Goal: Task Accomplishment & Management: Complete application form

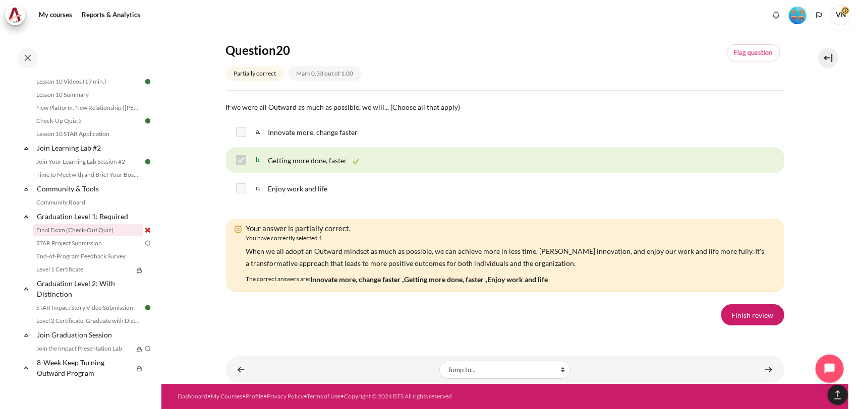
scroll to position [7059, 0]
click at [743, 326] on link "Finish review" at bounding box center [752, 315] width 63 height 21
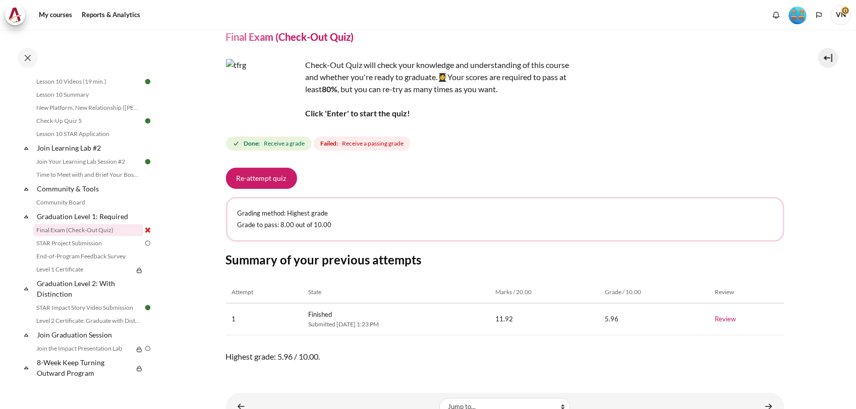
scroll to position [63, 0]
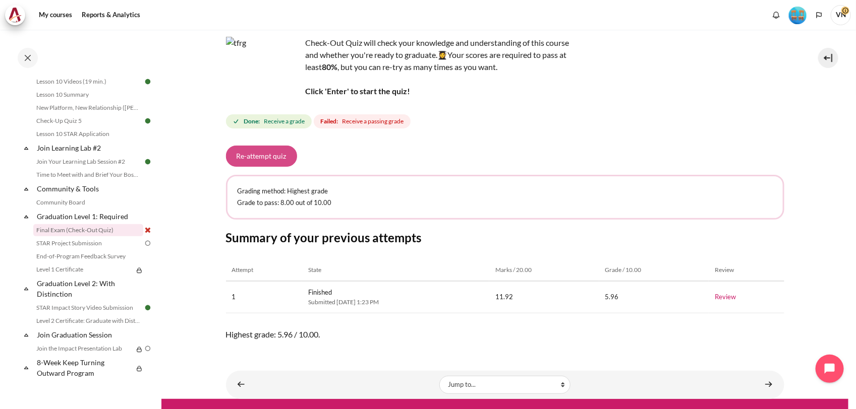
click at [272, 155] on button "Re-attempt quiz" at bounding box center [261, 156] width 71 height 21
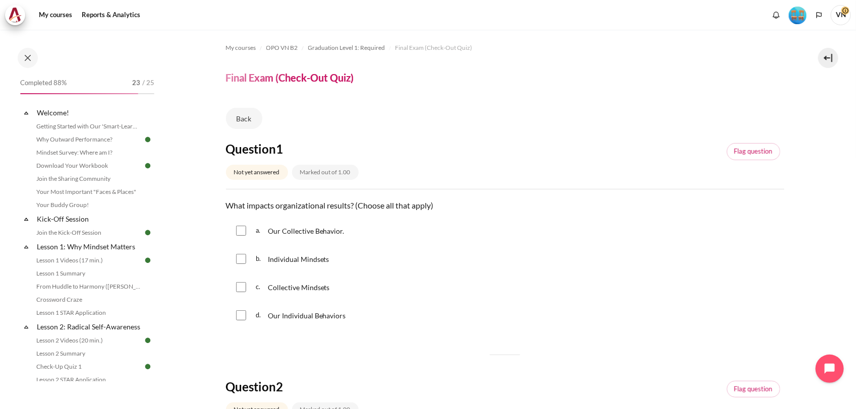
scroll to position [992, 0]
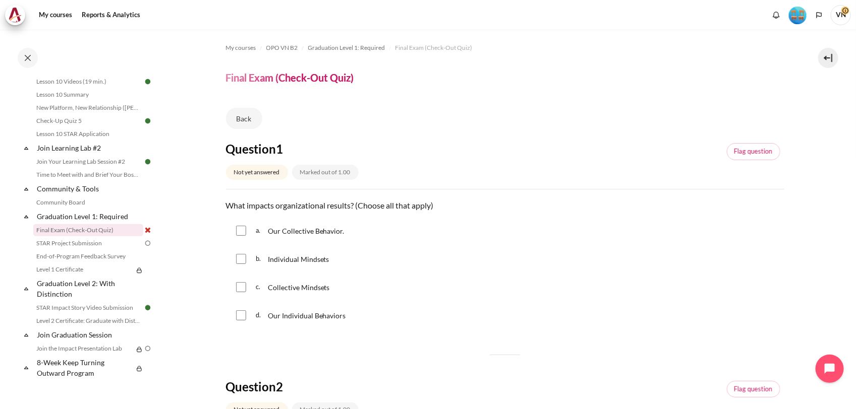
click at [243, 228] on input "Content" at bounding box center [241, 231] width 10 height 10
checkbox input "true"
click at [244, 257] on input "Content" at bounding box center [241, 259] width 10 height 10
checkbox input "true"
click at [240, 288] on input "Content" at bounding box center [241, 287] width 10 height 10
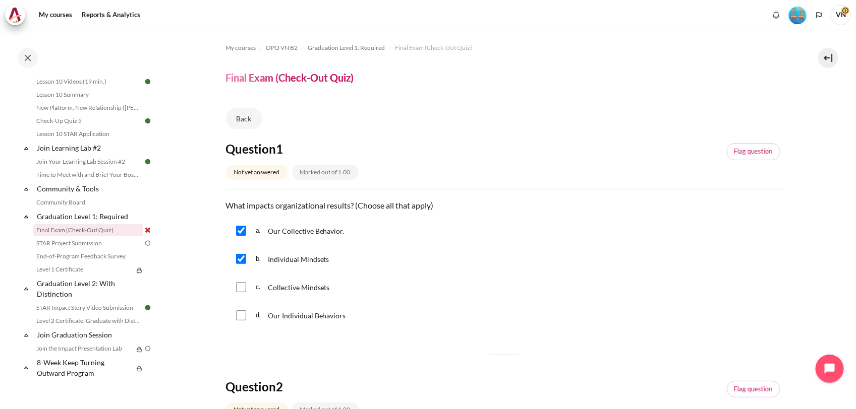
checkbox input "true"
click at [240, 316] on input "Content" at bounding box center [241, 316] width 10 height 10
checkbox input "true"
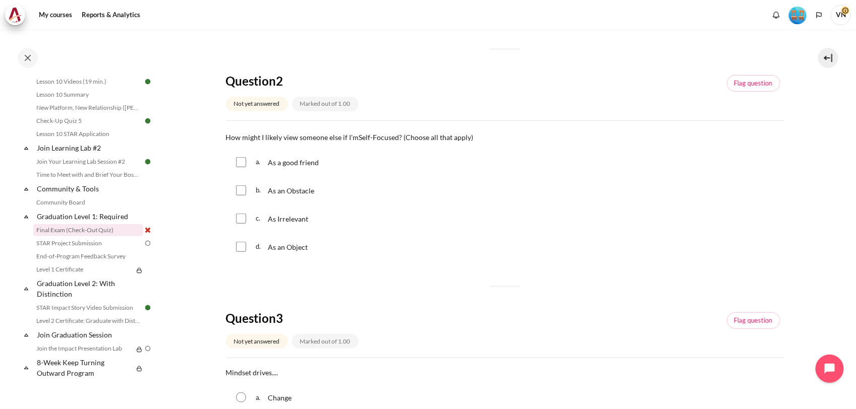
scroll to position [315, 0]
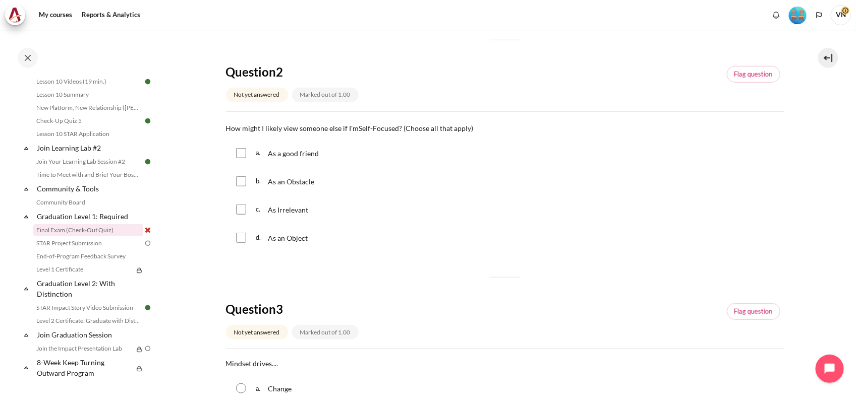
click at [243, 185] on input "Content" at bounding box center [241, 181] width 10 height 10
checkbox input "true"
click at [246, 209] on div "c. As Irrelevant" at bounding box center [505, 210] width 558 height 26
drag, startPoint x: 240, startPoint y: 208, endPoint x: 240, endPoint y: 214, distance: 6.6
click at [240, 209] on input "Content" at bounding box center [241, 210] width 10 height 10
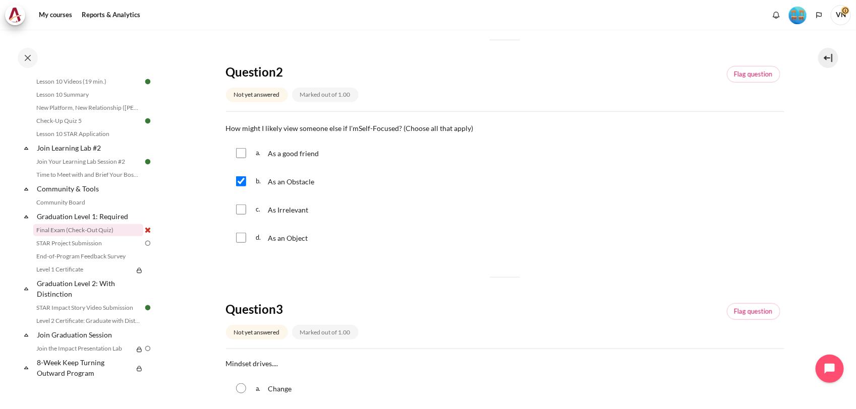
checkbox input "true"
click at [238, 238] on input "Content" at bounding box center [241, 238] width 10 height 10
checkbox input "true"
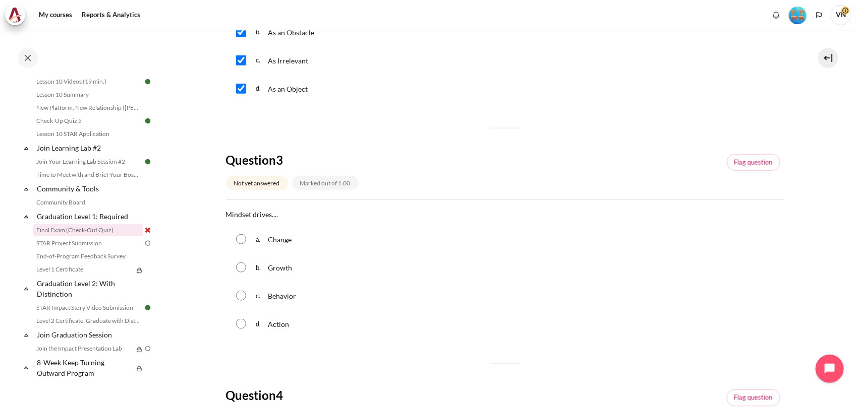
scroll to position [504, 0]
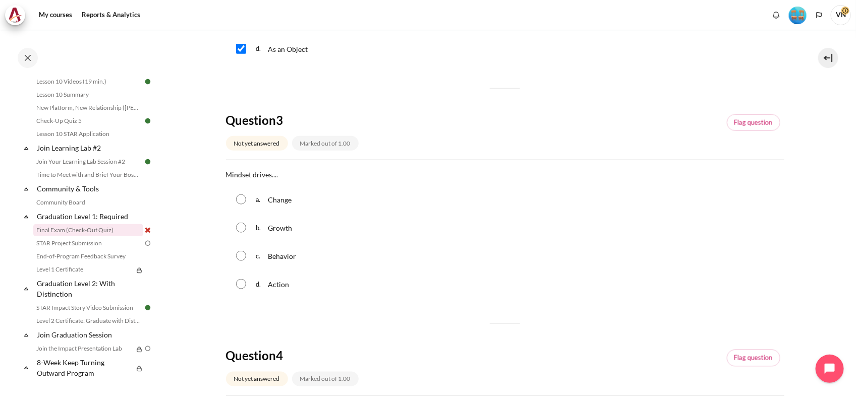
click at [243, 254] on input "Content" at bounding box center [241, 256] width 10 height 10
radio input "true"
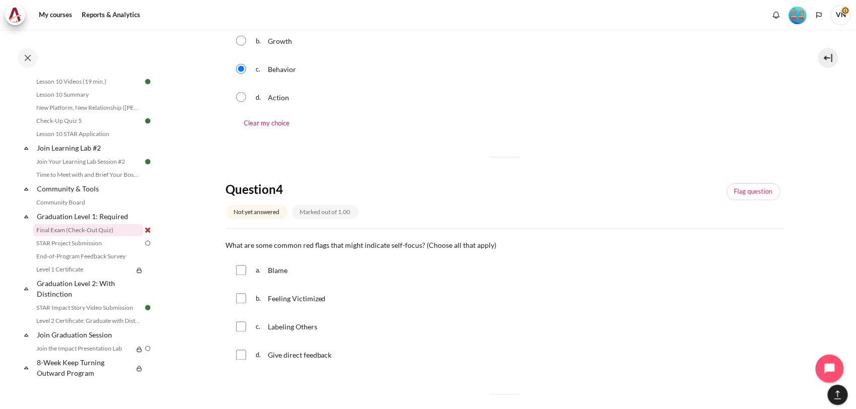
scroll to position [756, 0]
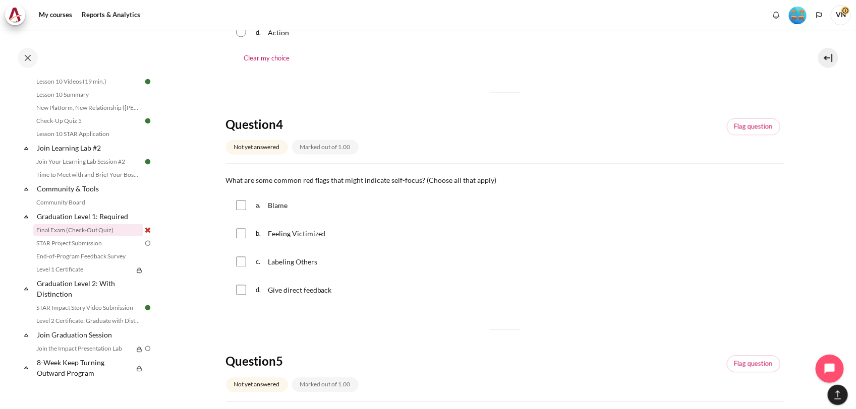
click at [241, 207] on input "Content" at bounding box center [241, 206] width 10 height 10
checkbox input "true"
click at [243, 234] on input "Content" at bounding box center [241, 234] width 10 height 10
checkbox input "true"
click at [240, 261] on input "Content" at bounding box center [241, 262] width 10 height 10
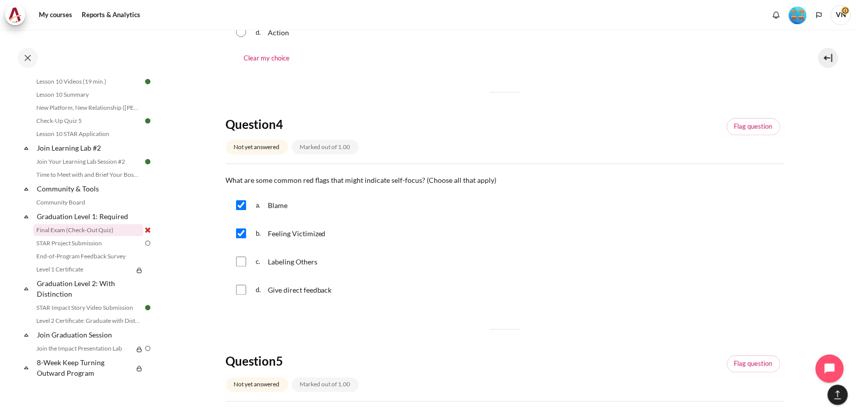
checkbox input "true"
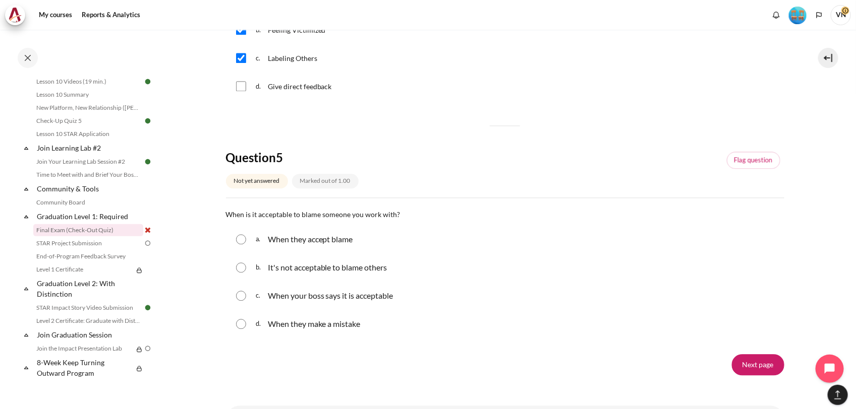
scroll to position [1008, 0]
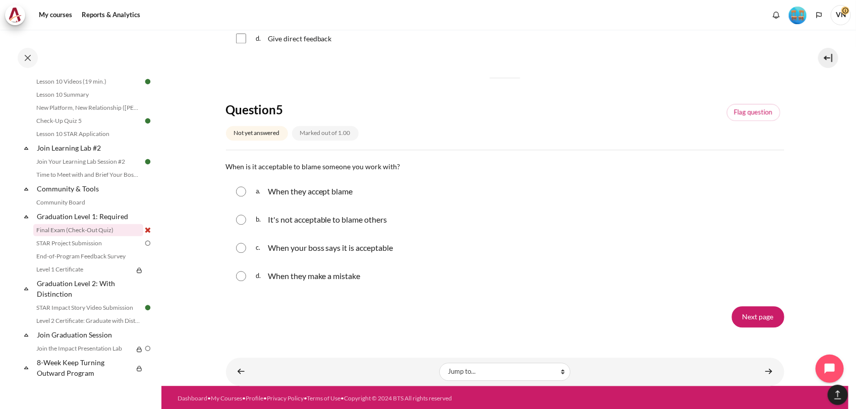
click at [245, 218] on input "Content" at bounding box center [241, 220] width 10 height 10
radio input "true"
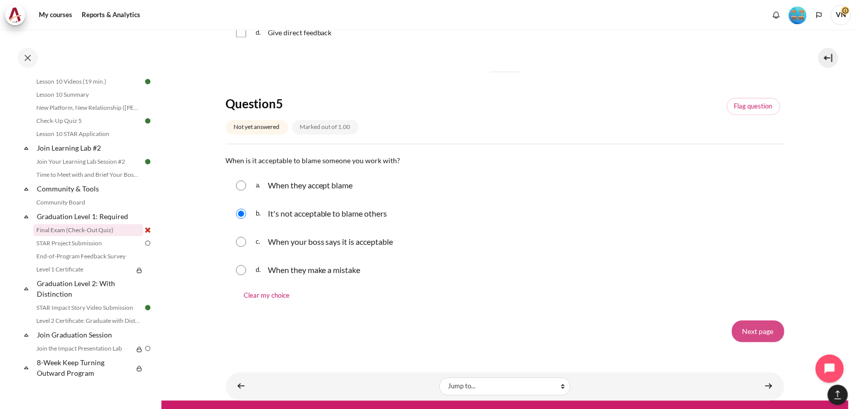
scroll to position [1031, 0]
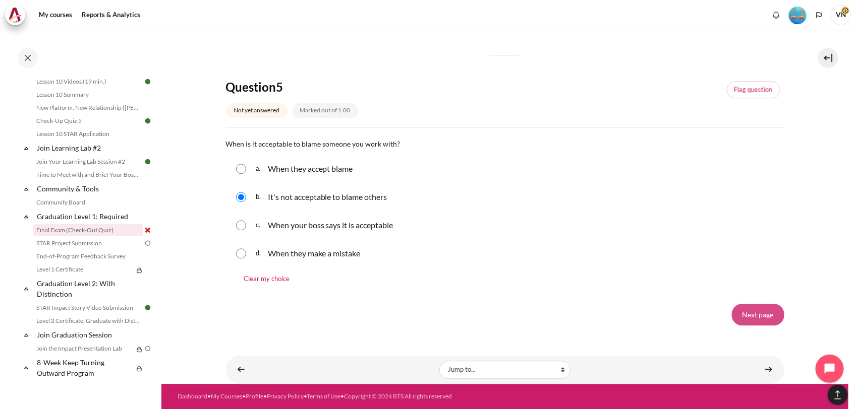
click at [742, 313] on input "Next page" at bounding box center [758, 314] width 52 height 21
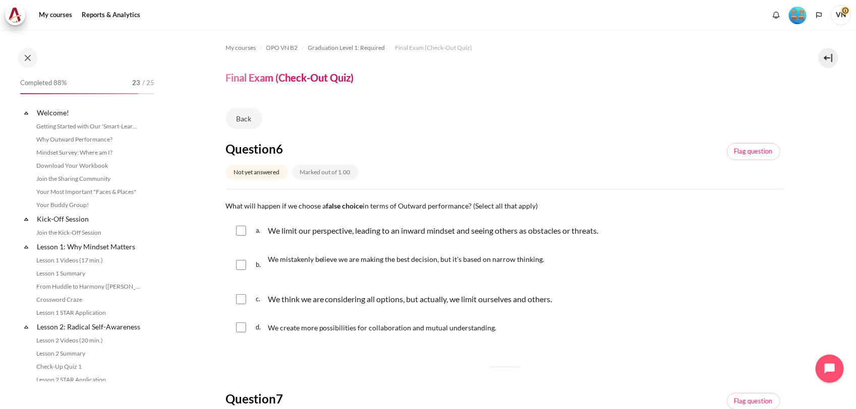
scroll to position [992, 0]
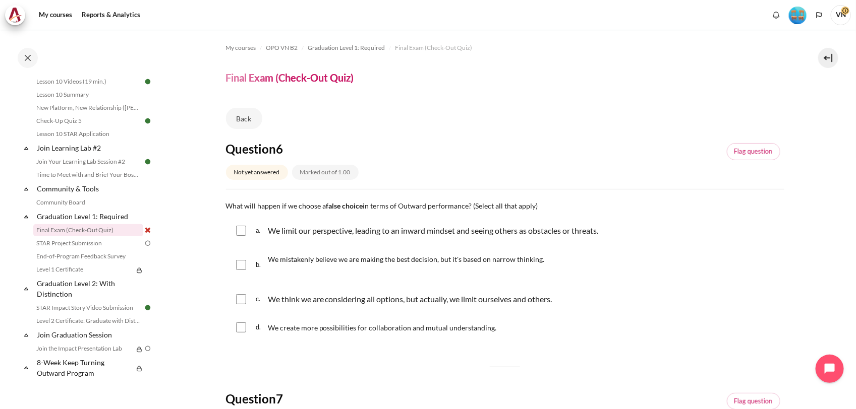
click at [242, 230] on input "Content" at bounding box center [241, 231] width 10 height 10
checkbox input "true"
click at [242, 262] on input "Content" at bounding box center [241, 265] width 10 height 10
checkbox input "true"
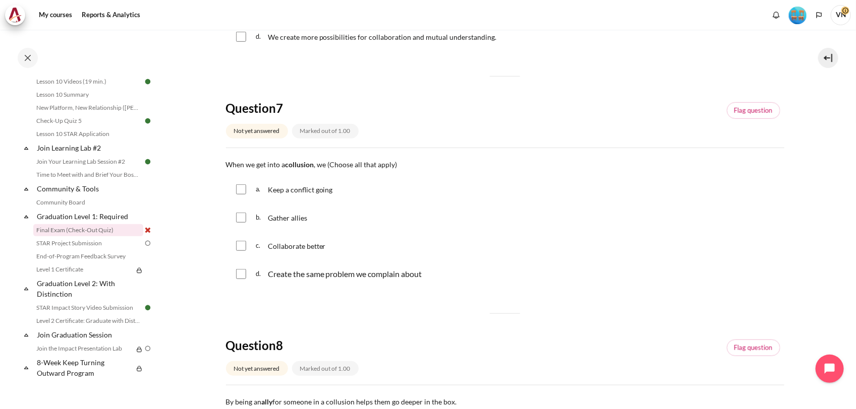
scroll to position [315, 0]
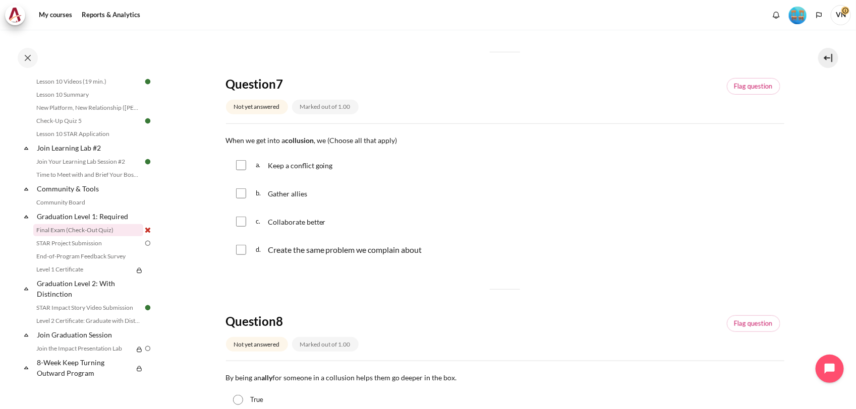
click at [240, 164] on input "Content" at bounding box center [241, 165] width 10 height 10
checkbox input "true"
click at [244, 190] on input "Content" at bounding box center [241, 194] width 10 height 10
checkbox input "true"
click at [242, 244] on div "d. Create the same problem we complain about" at bounding box center [505, 250] width 558 height 26
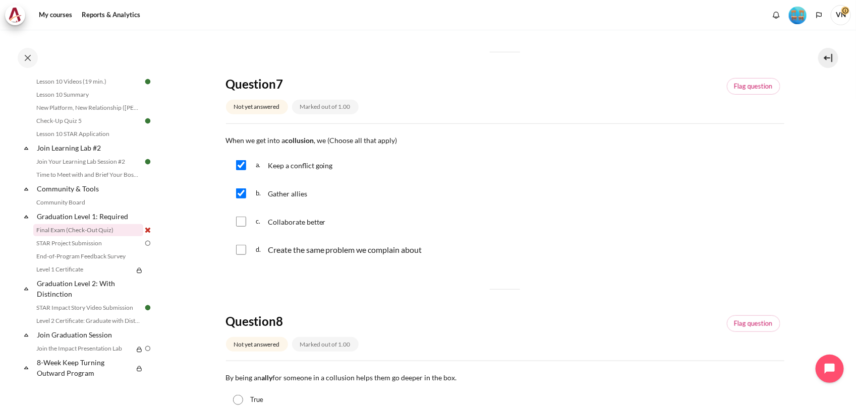
click at [239, 249] on input "Content" at bounding box center [241, 250] width 10 height 10
checkbox input "true"
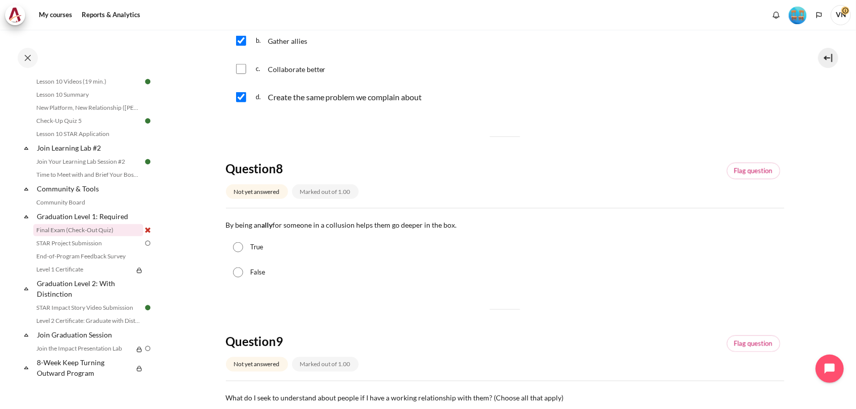
scroll to position [504, 0]
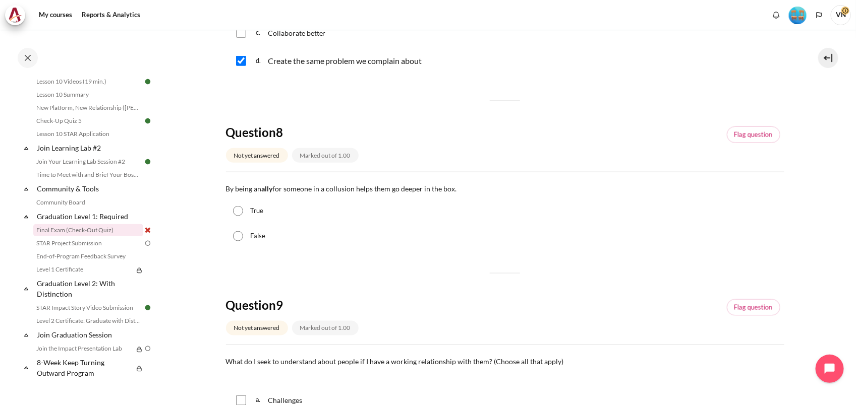
click at [238, 213] on input "True" at bounding box center [238, 211] width 10 height 10
radio input "true"
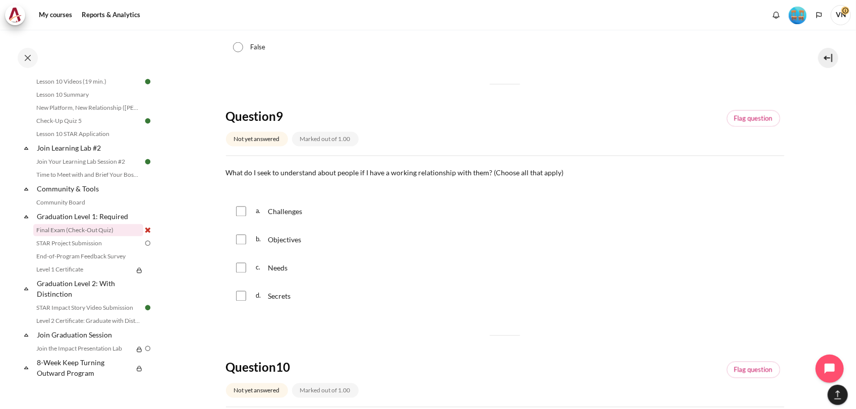
click at [240, 214] on input "Content" at bounding box center [241, 212] width 10 height 10
checkbox input "true"
drag, startPoint x: 243, startPoint y: 235, endPoint x: 242, endPoint y: 241, distance: 5.1
click at [243, 238] on input "Content" at bounding box center [241, 240] width 10 height 10
checkbox input "true"
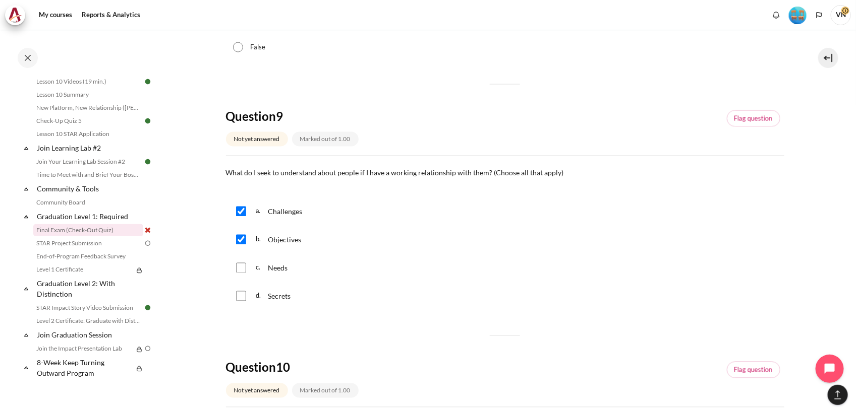
click at [243, 270] on input "Content" at bounding box center [241, 268] width 10 height 10
checkbox input "true"
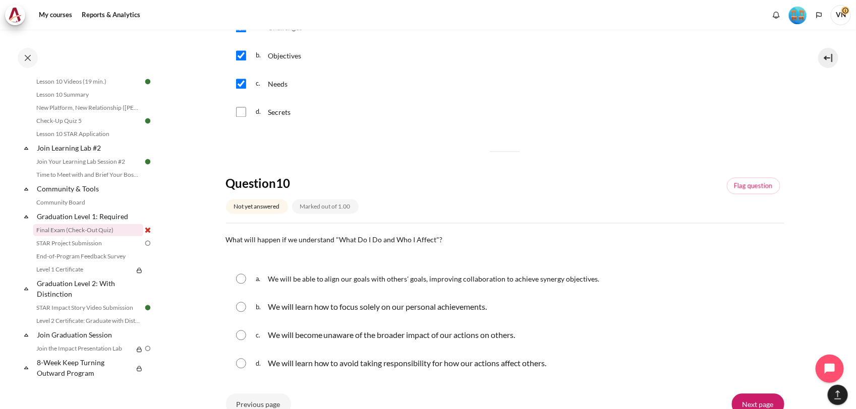
scroll to position [882, 0]
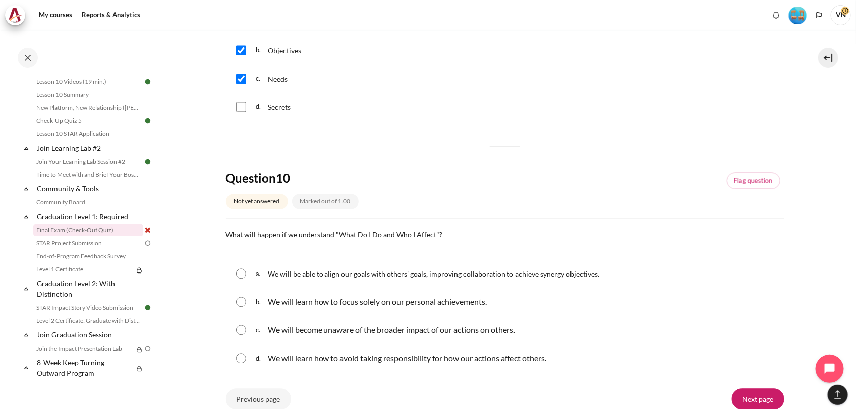
click at [245, 277] on input "Content" at bounding box center [241, 274] width 10 height 10
radio input "true"
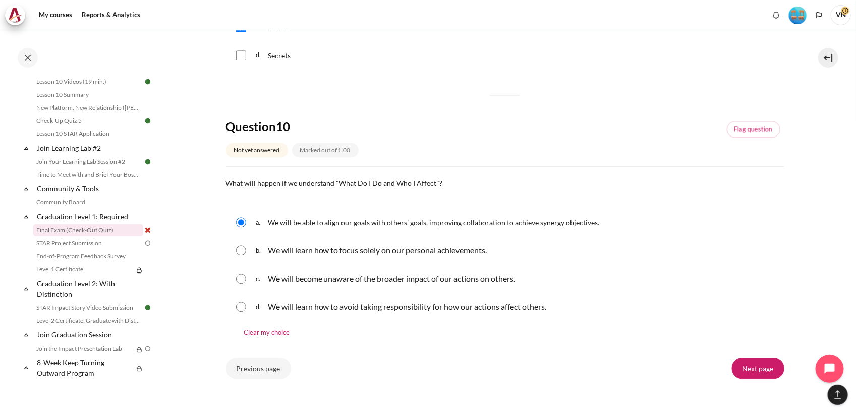
scroll to position [988, 0]
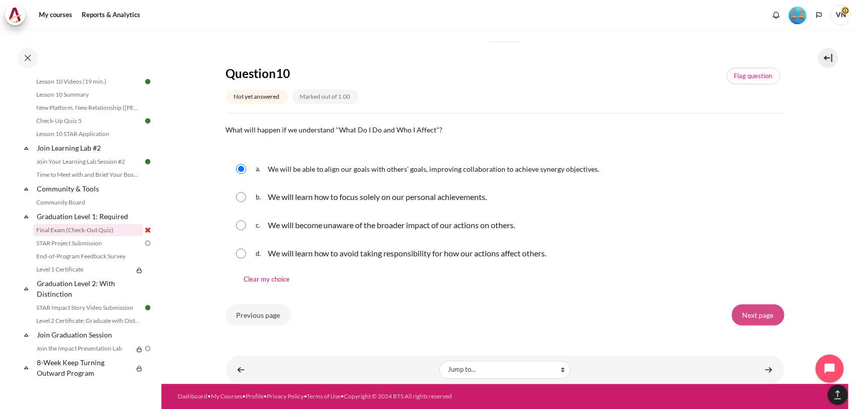
click at [750, 314] on input "Next page" at bounding box center [758, 315] width 52 height 21
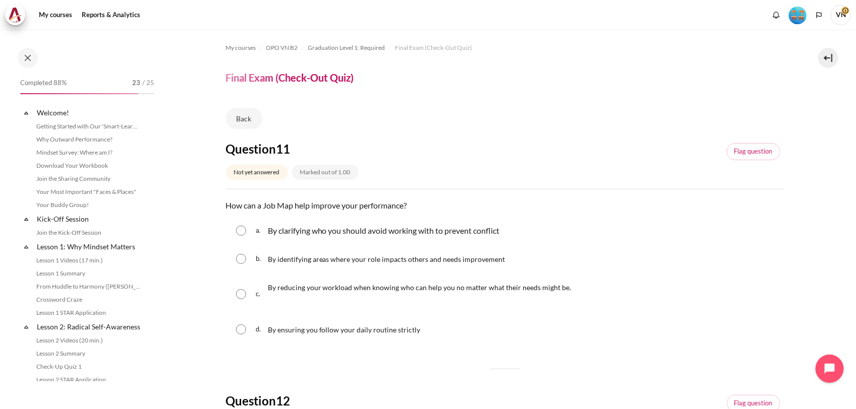
scroll to position [992, 0]
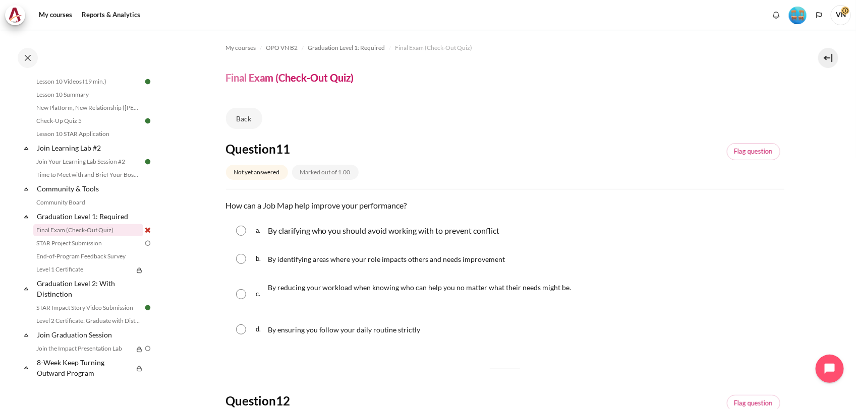
click at [245, 256] on input "Content" at bounding box center [241, 259] width 10 height 10
radio input "true"
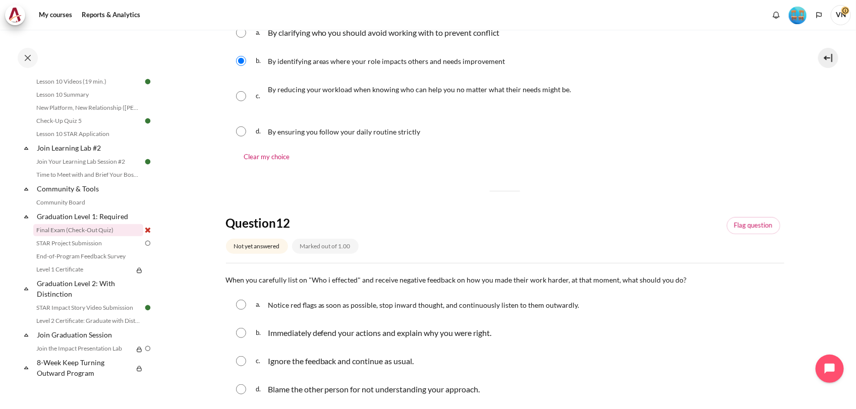
scroll to position [252, 0]
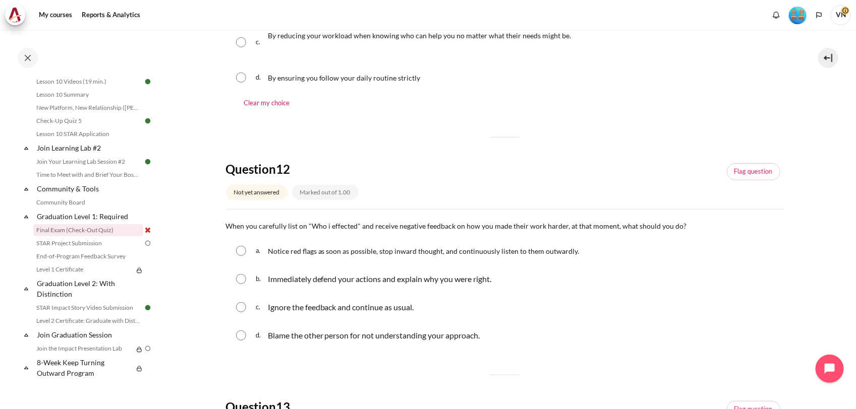
click at [243, 248] on input "Content" at bounding box center [241, 251] width 10 height 10
radio input "true"
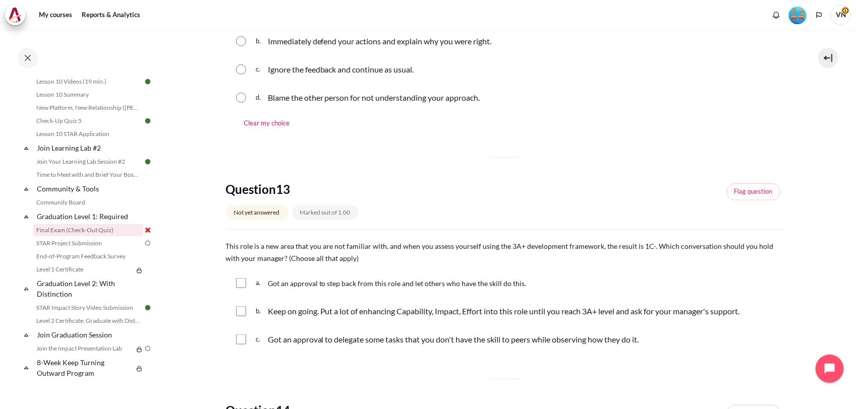
scroll to position [567, 0]
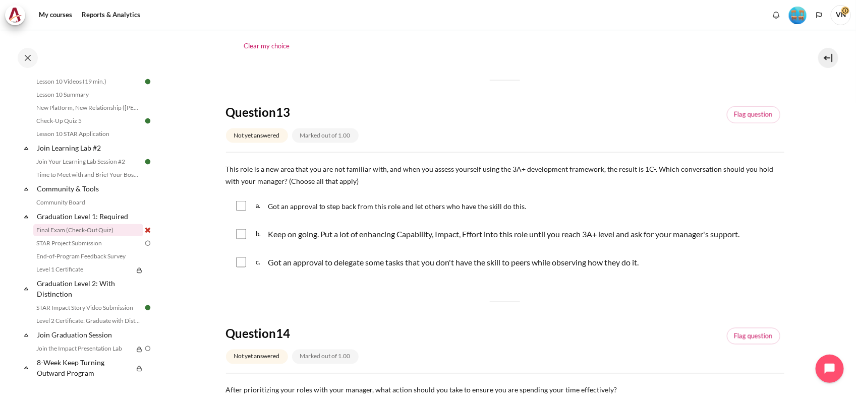
click at [288, 232] on p "Keep on going. Put a lot of enhancing Capability, Impact, Effort into this role…" at bounding box center [504, 234] width 472 height 12
checkbox input "true"
click at [243, 202] on input "Content" at bounding box center [241, 206] width 10 height 10
checkbox input "true"
click at [241, 261] on input "Content" at bounding box center [241, 263] width 10 height 10
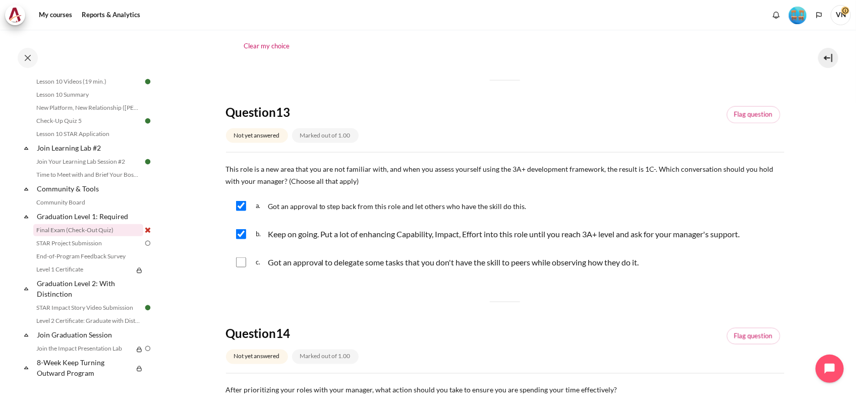
checkbox input "true"
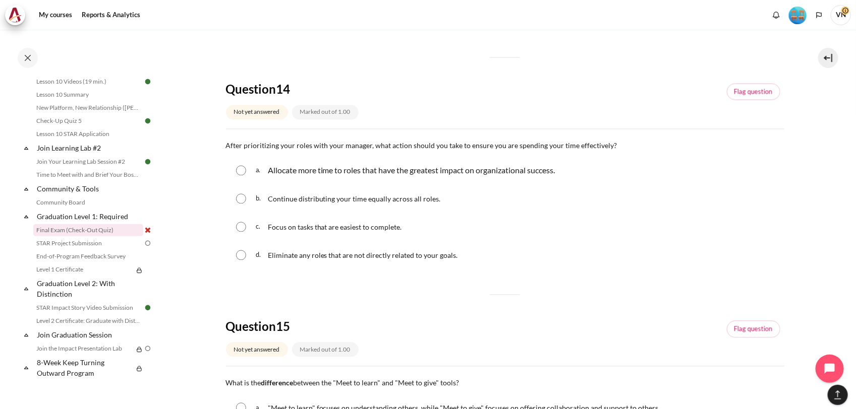
scroll to position [819, 0]
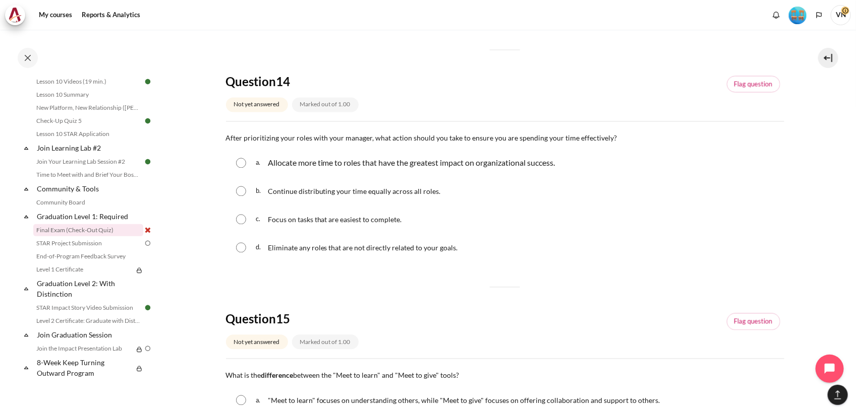
click at [250, 162] on div "a. Allocate more time to roles that have the greatest impact on organizational …" at bounding box center [505, 163] width 558 height 26
click at [243, 164] on input "Content" at bounding box center [241, 163] width 10 height 10
radio input "true"
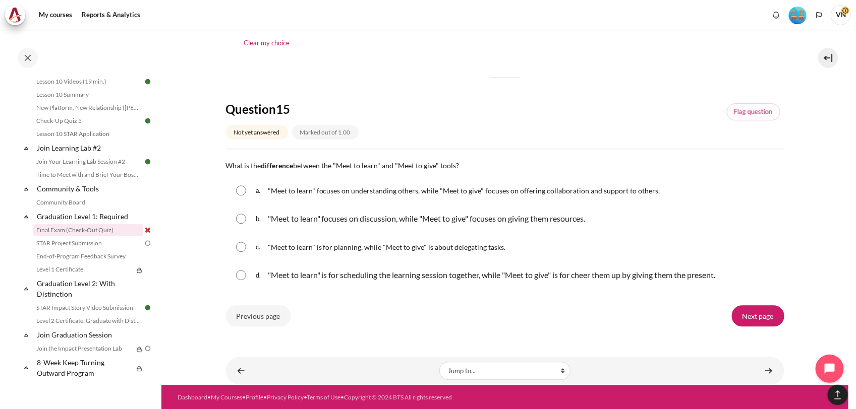
scroll to position [1052, 0]
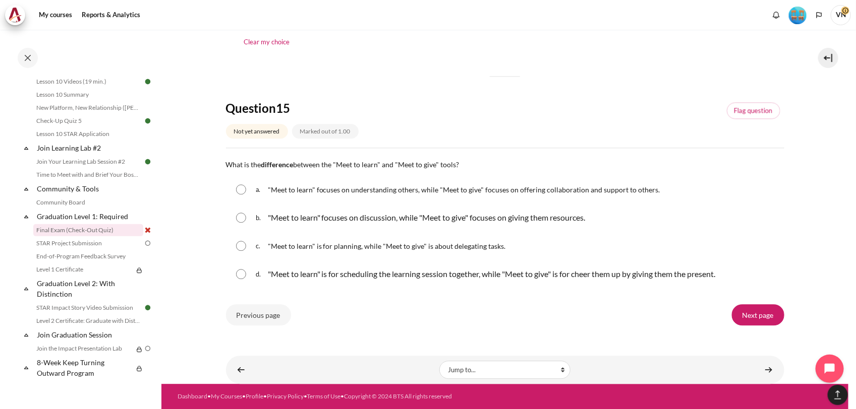
click at [241, 188] on input "Content" at bounding box center [241, 190] width 10 height 10
radio input "true"
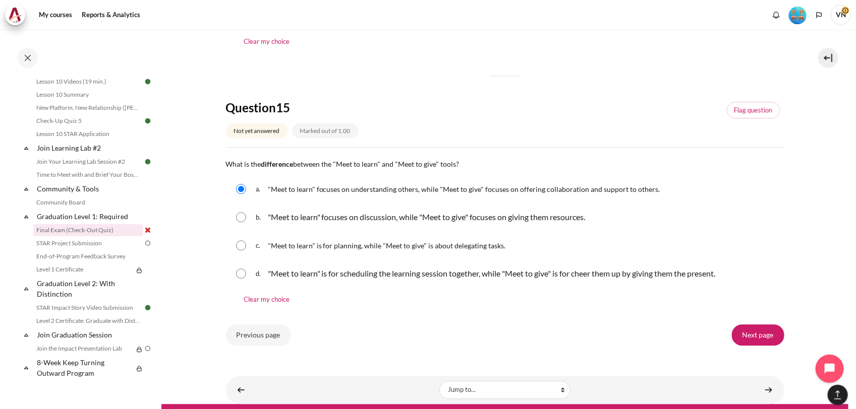
scroll to position [1072, 0]
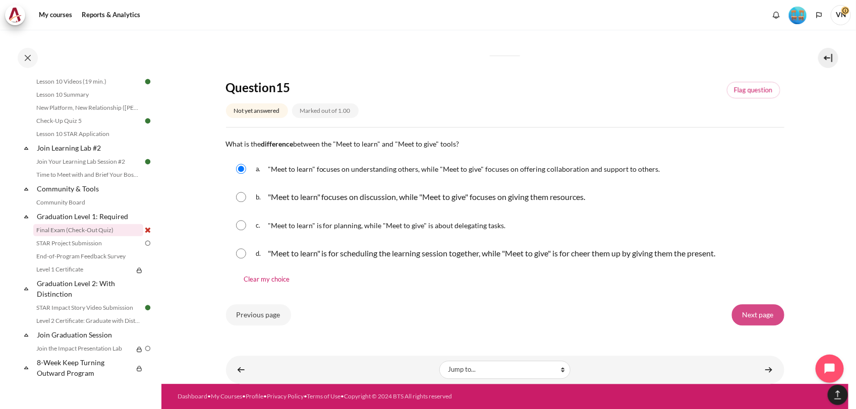
click at [751, 319] on input "Next page" at bounding box center [758, 315] width 52 height 21
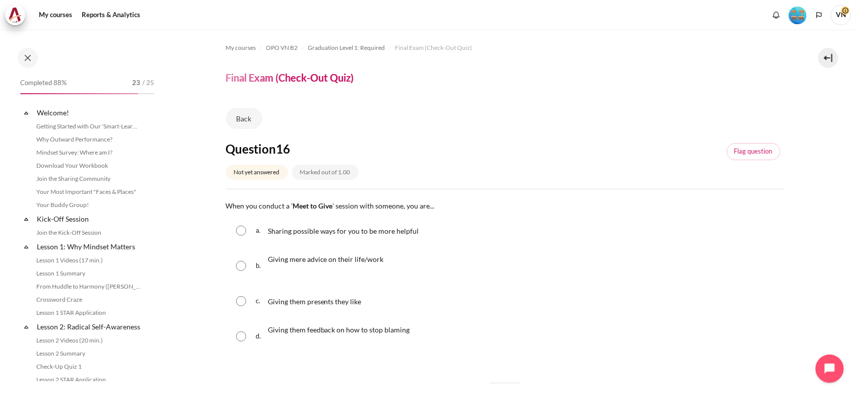
scroll to position [992, 0]
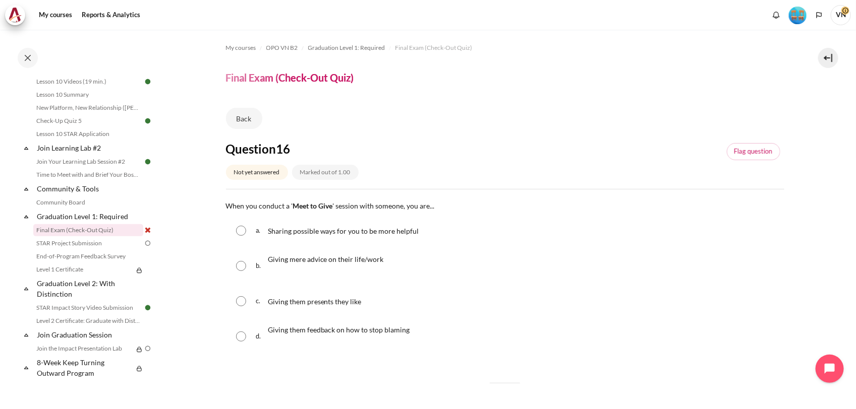
click at [241, 231] on input "Content" at bounding box center [241, 231] width 10 height 10
radio input "true"
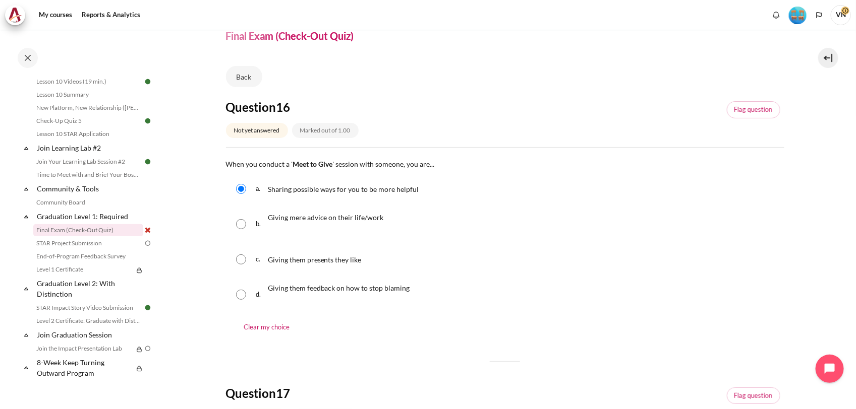
scroll to position [189, 0]
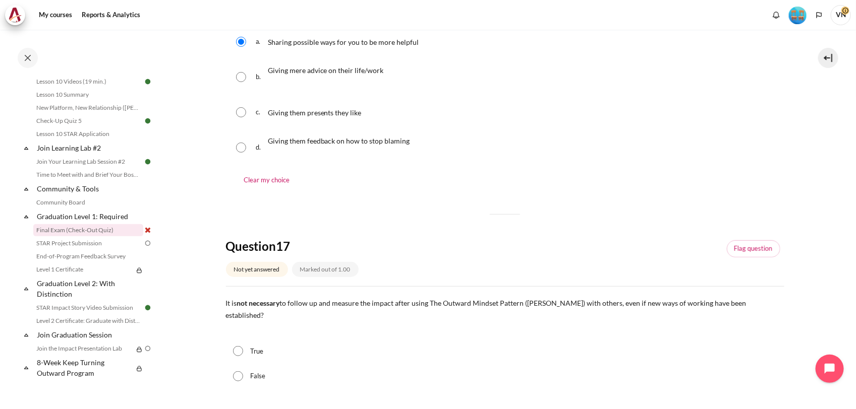
click at [260, 372] on label "False" at bounding box center [257, 377] width 15 height 10
click at [243, 372] on input "False" at bounding box center [238, 377] width 10 height 10
radio input "true"
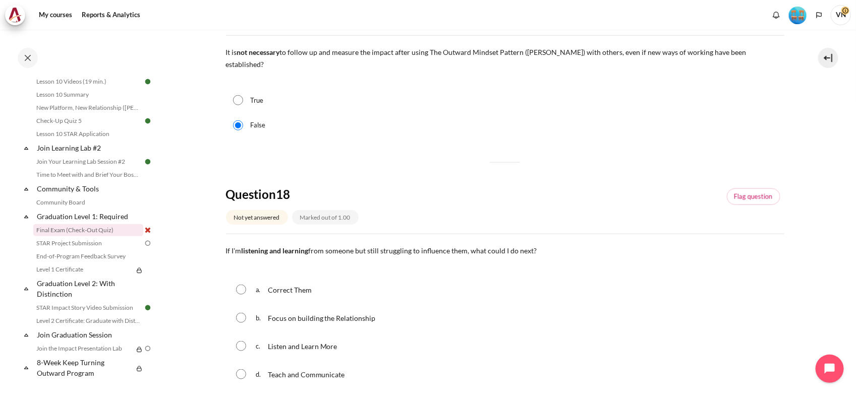
scroll to position [441, 0]
click at [236, 312] on input "Content" at bounding box center [241, 317] width 10 height 10
radio input "true"
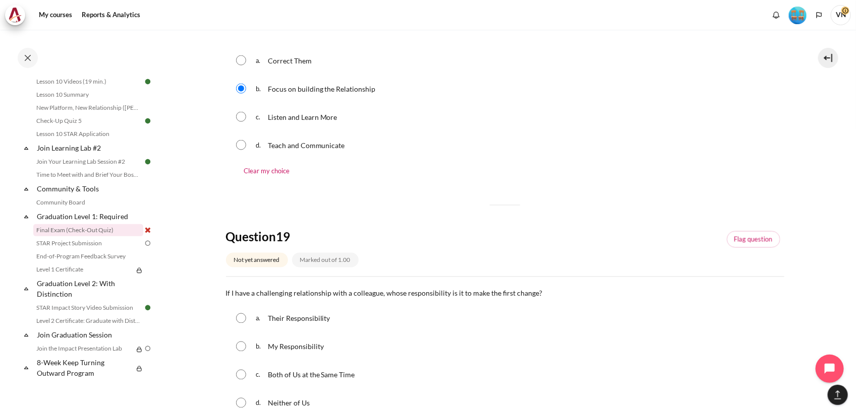
scroll to position [693, 0]
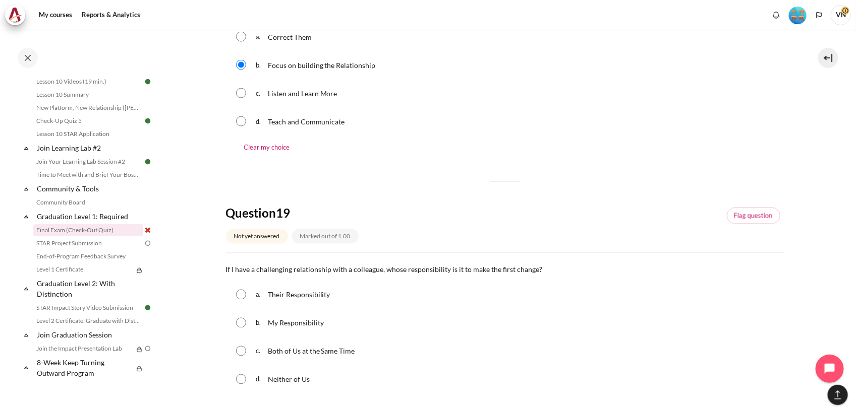
click at [240, 318] on input "Content" at bounding box center [241, 323] width 10 height 10
radio input "true"
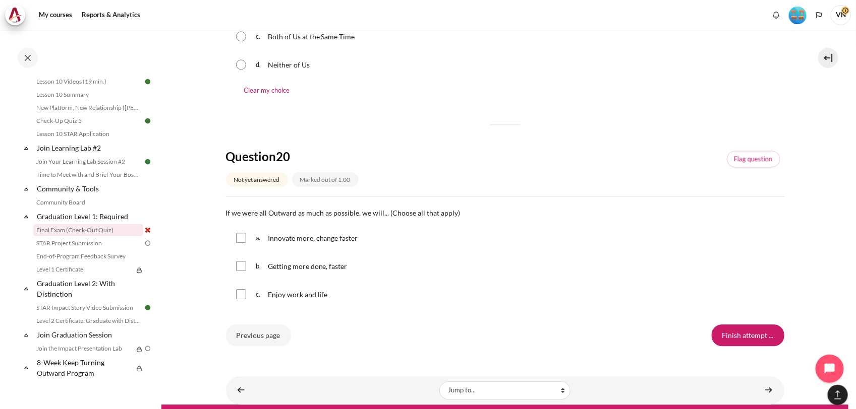
scroll to position [1017, 0]
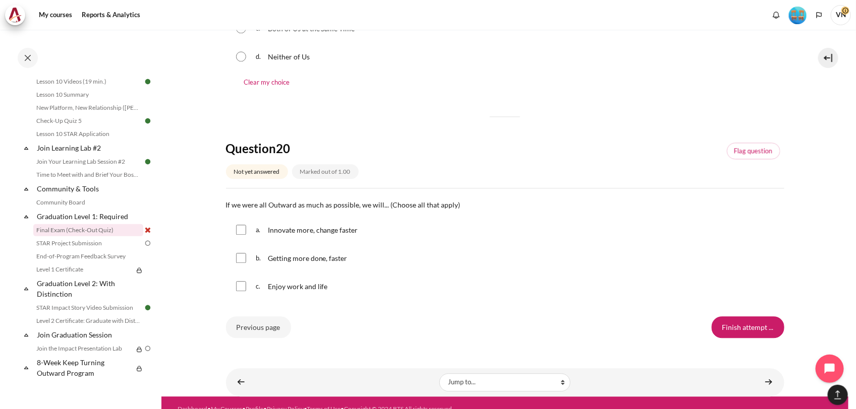
click at [245, 225] on input "Content" at bounding box center [241, 230] width 10 height 10
checkbox input "true"
click at [239, 253] on input "Content" at bounding box center [241, 258] width 10 height 10
checkbox input "true"
click at [240, 281] on input "Content" at bounding box center [241, 286] width 10 height 10
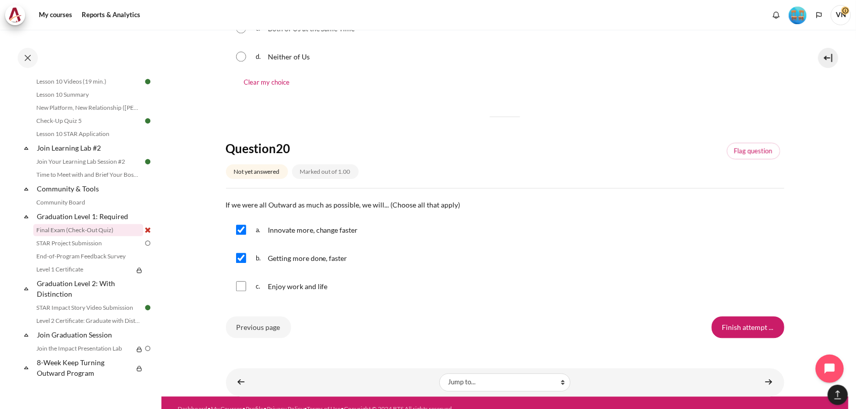
checkbox input "true"
click at [728, 317] on input "Finish attempt ..." at bounding box center [747, 327] width 73 height 21
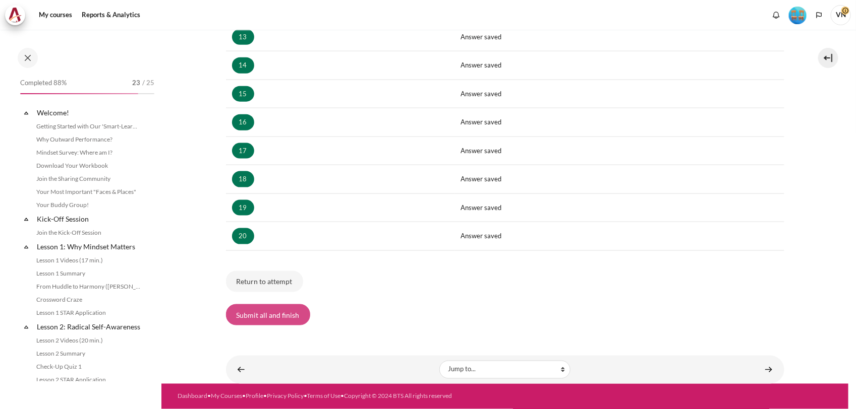
scroll to position [992, 0]
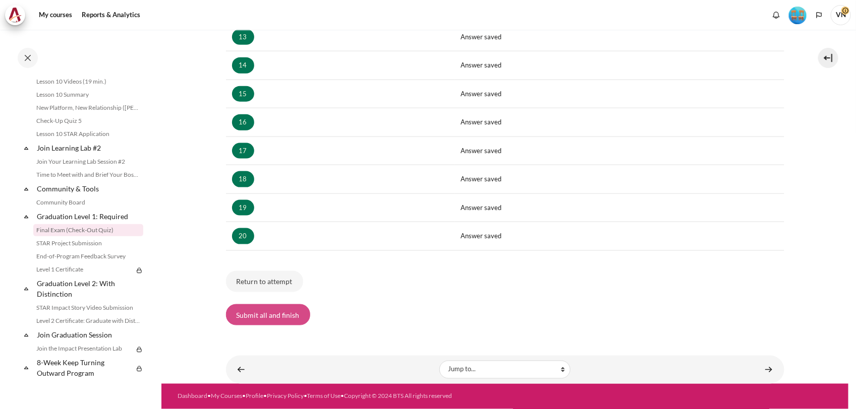
click at [296, 311] on button "Submit all and finish" at bounding box center [268, 315] width 84 height 21
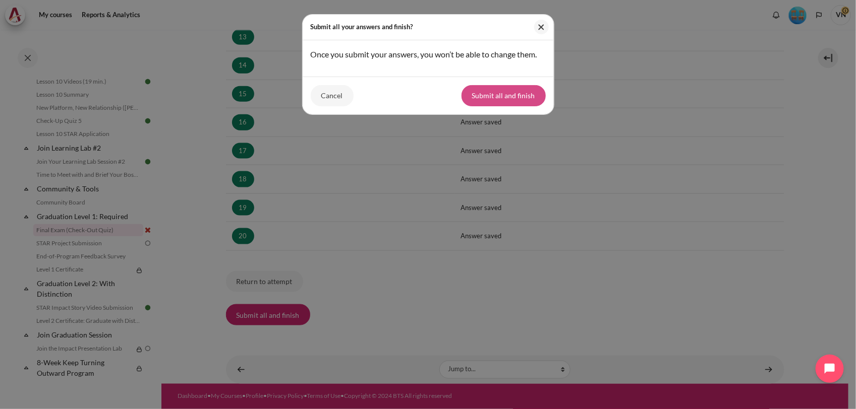
click at [513, 103] on button "Submit all and finish" at bounding box center [503, 95] width 84 height 21
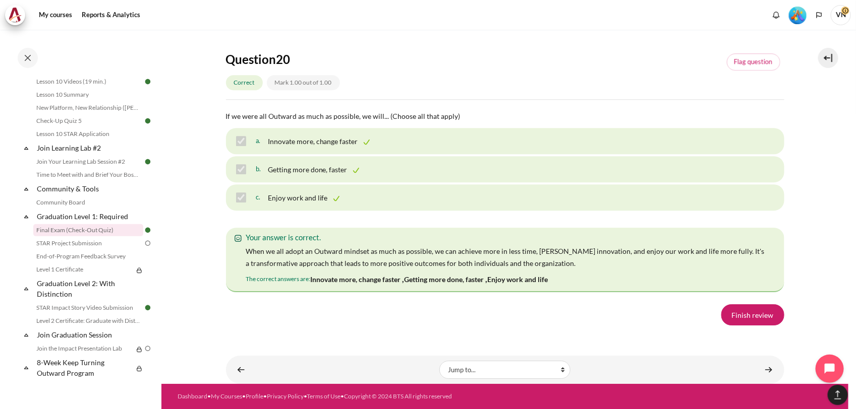
scroll to position [7013, 0]
click at [749, 318] on link "Finish review" at bounding box center [752, 315] width 63 height 21
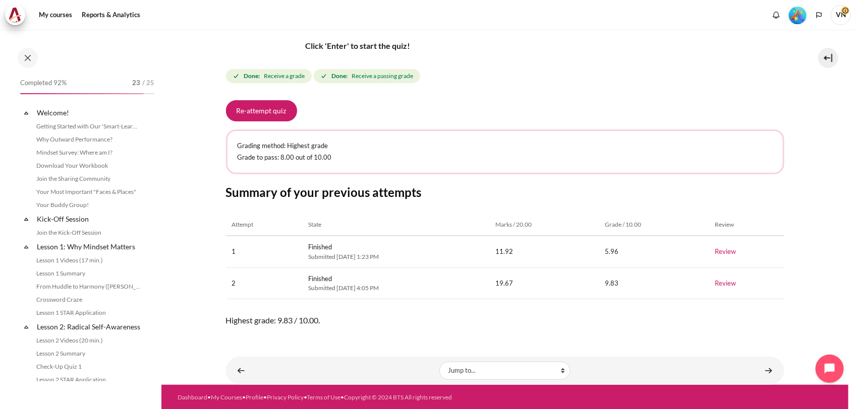
scroll to position [992, 0]
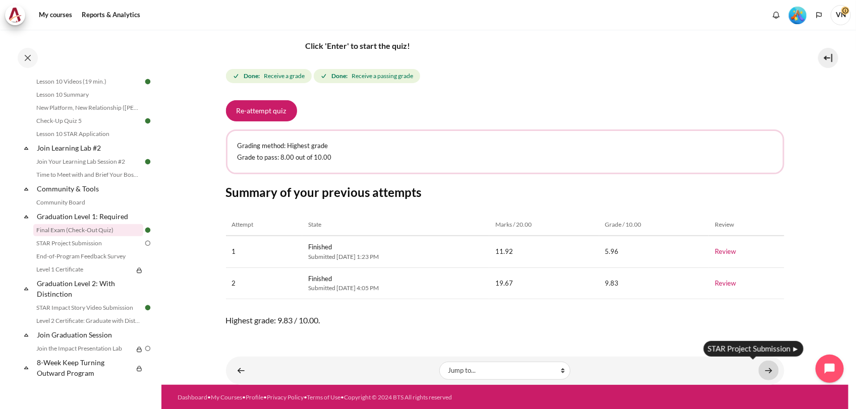
click at [762, 372] on link "Content" at bounding box center [768, 371] width 20 height 20
